Goal: Find specific page/section: Find specific page/section

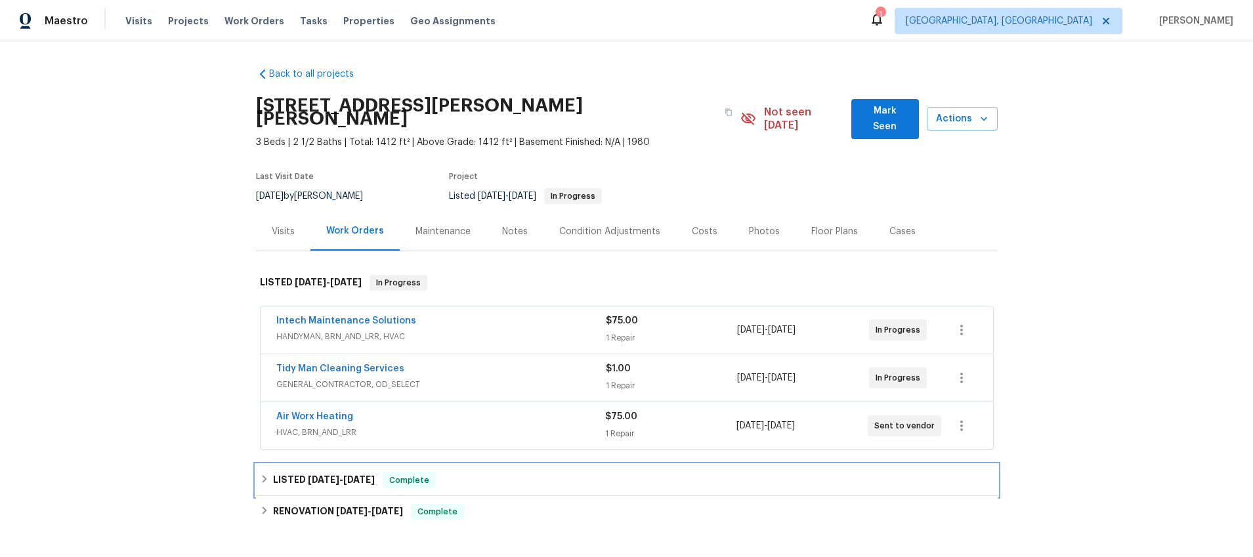
click at [264, 475] on icon at bounding box center [264, 479] width 9 height 9
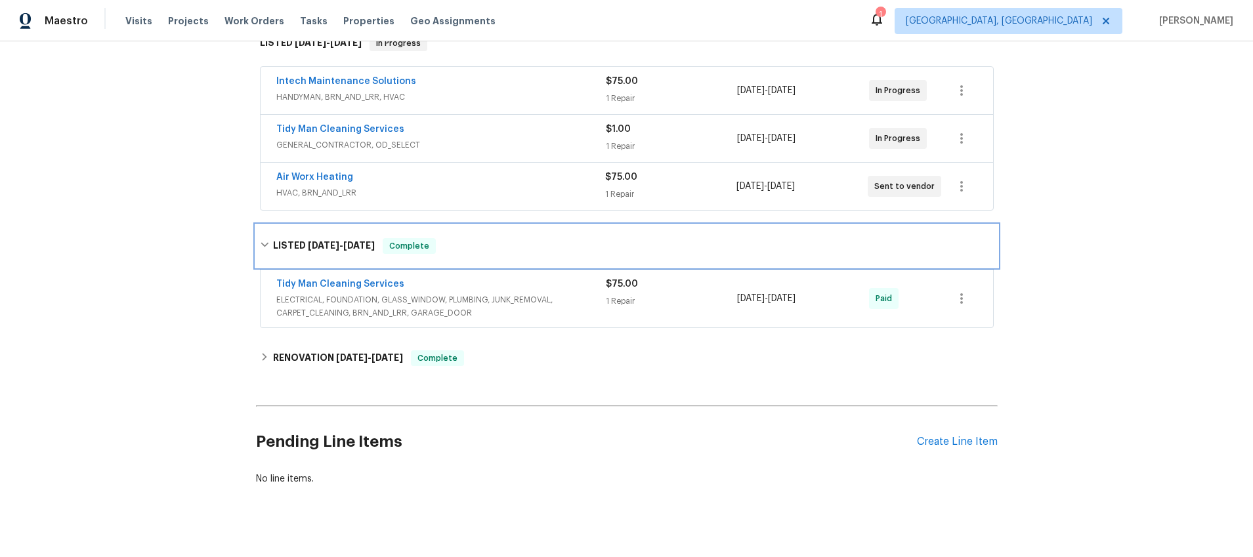
scroll to position [244, 0]
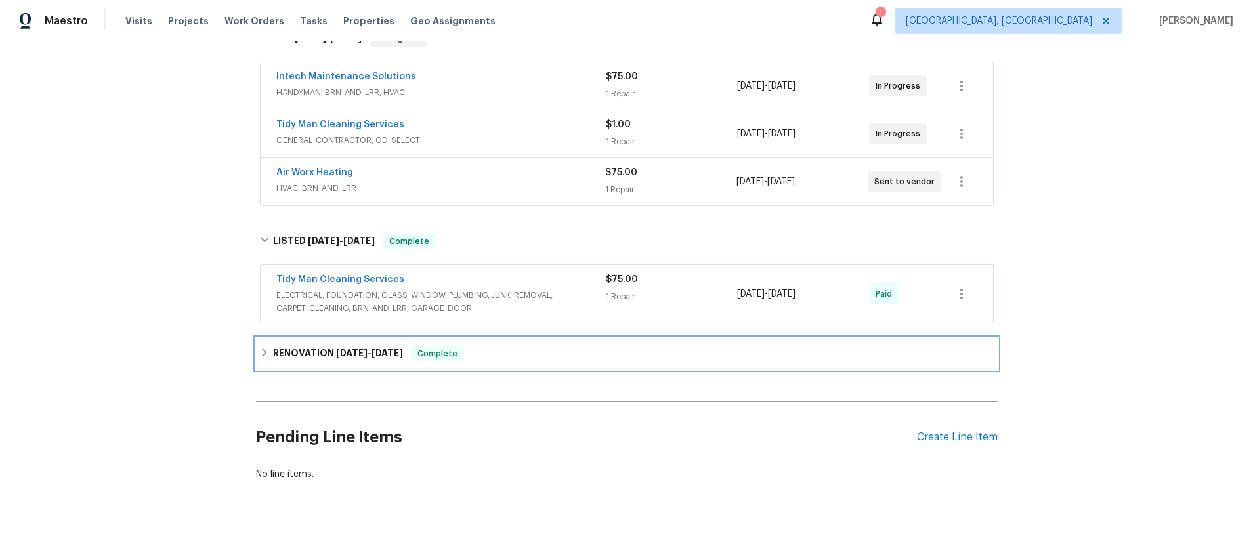
click at [261, 348] on icon at bounding box center [264, 352] width 9 height 9
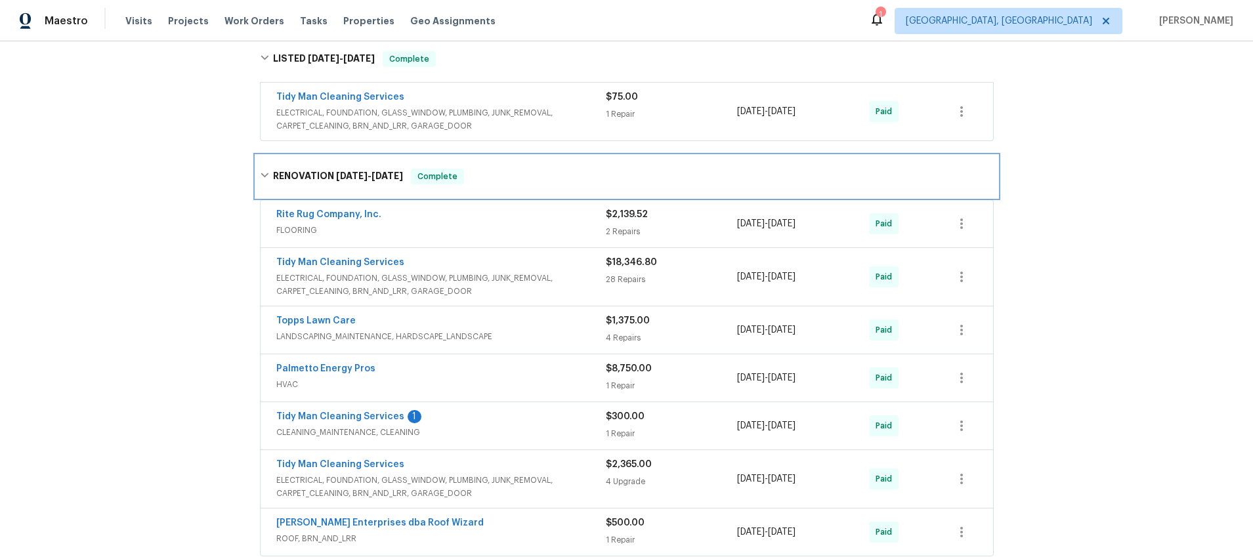
scroll to position [431, 0]
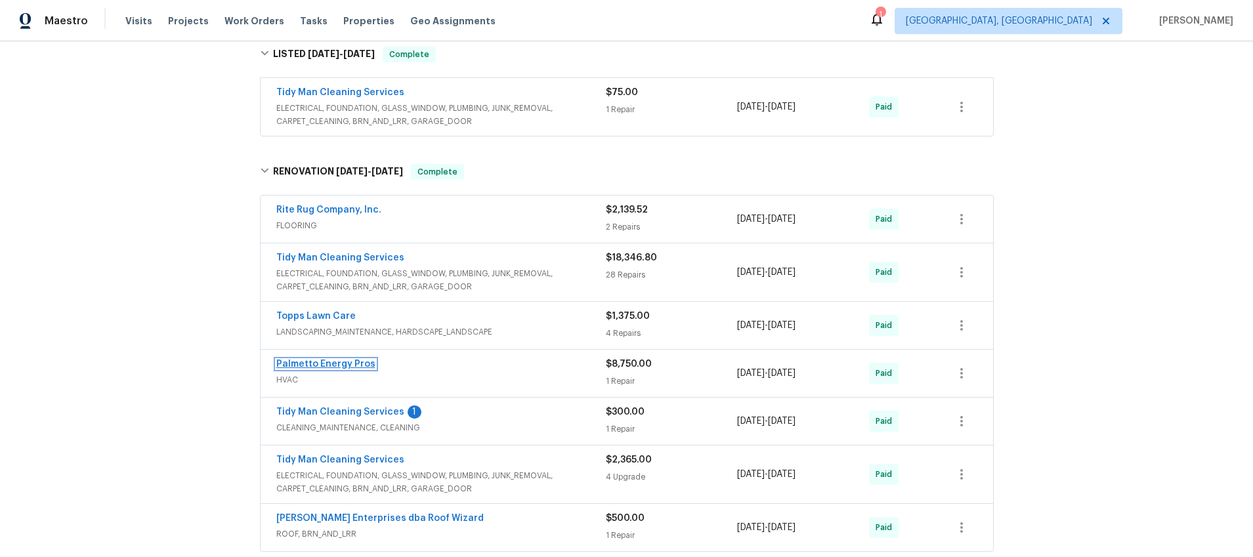
click at [311, 360] on link "Palmetto Energy Pros" at bounding box center [325, 364] width 99 height 9
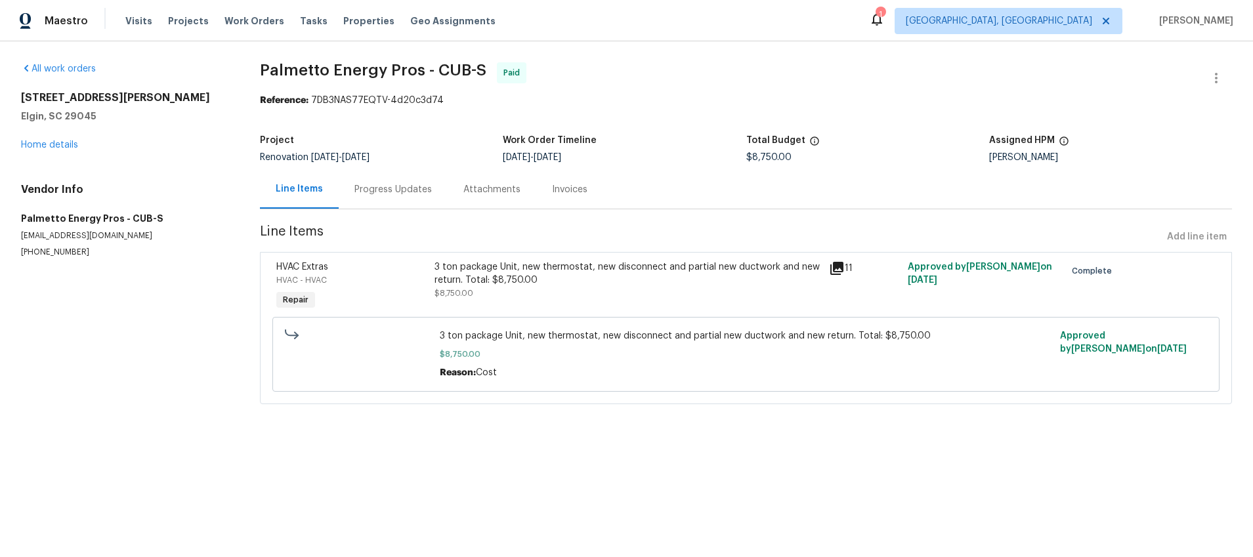
click at [837, 267] on icon at bounding box center [836, 268] width 13 height 13
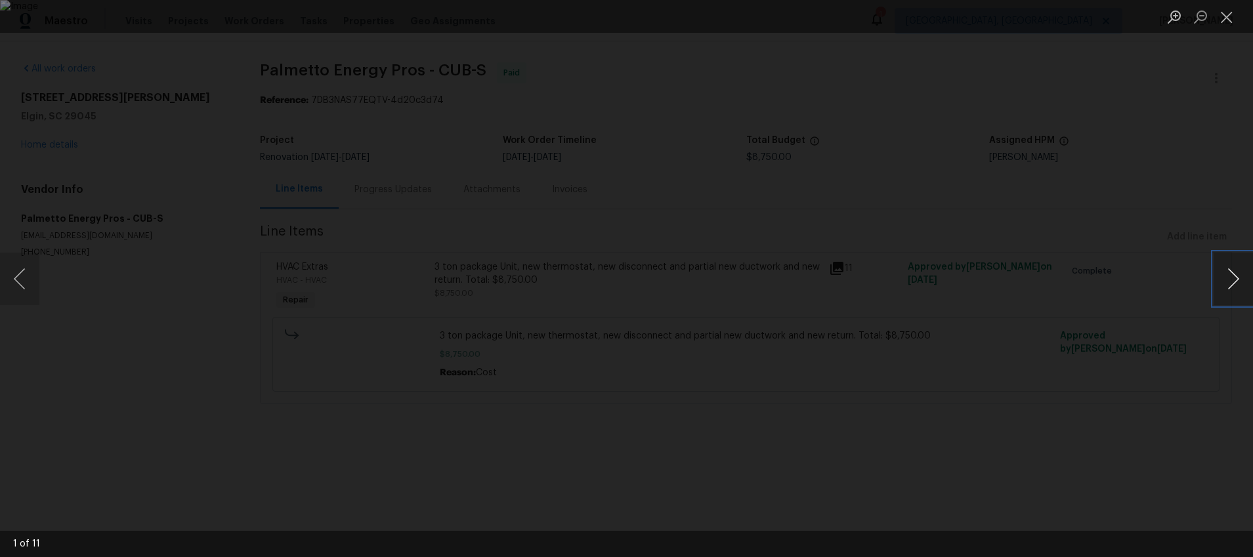
click at [1231, 282] on button "Next image" at bounding box center [1232, 279] width 39 height 53
click at [1231, 283] on button "Next image" at bounding box center [1232, 279] width 39 height 53
click at [1231, 284] on button "Next image" at bounding box center [1232, 279] width 39 height 53
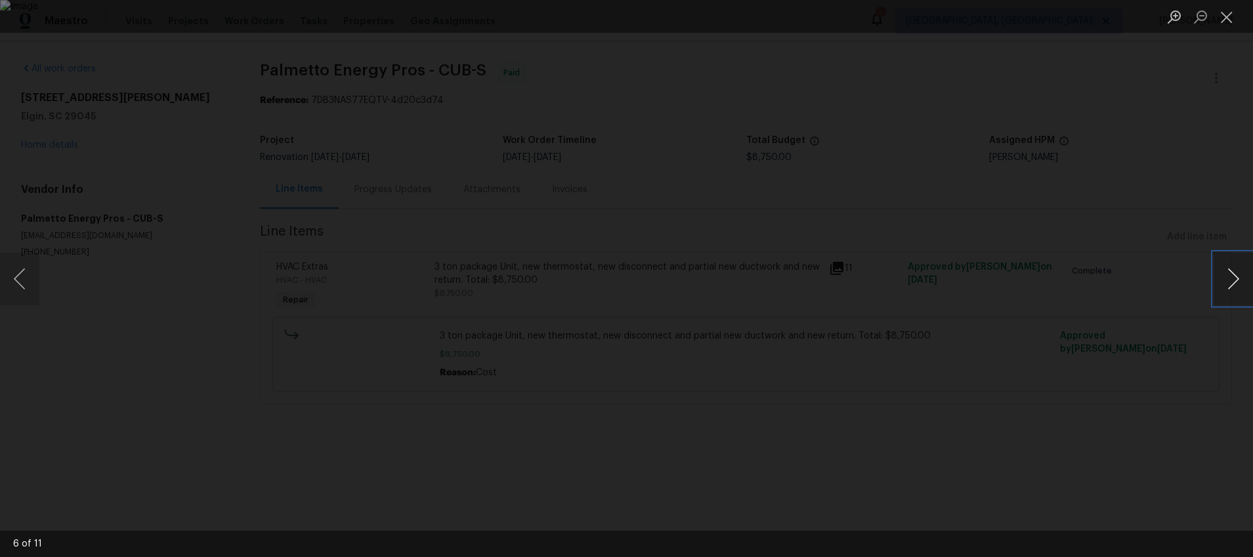
click at [1231, 284] on button "Next image" at bounding box center [1232, 279] width 39 height 53
click at [973, 129] on div "Lightbox" at bounding box center [626, 278] width 1253 height 557
